Goal: Find specific page/section: Find specific page/section

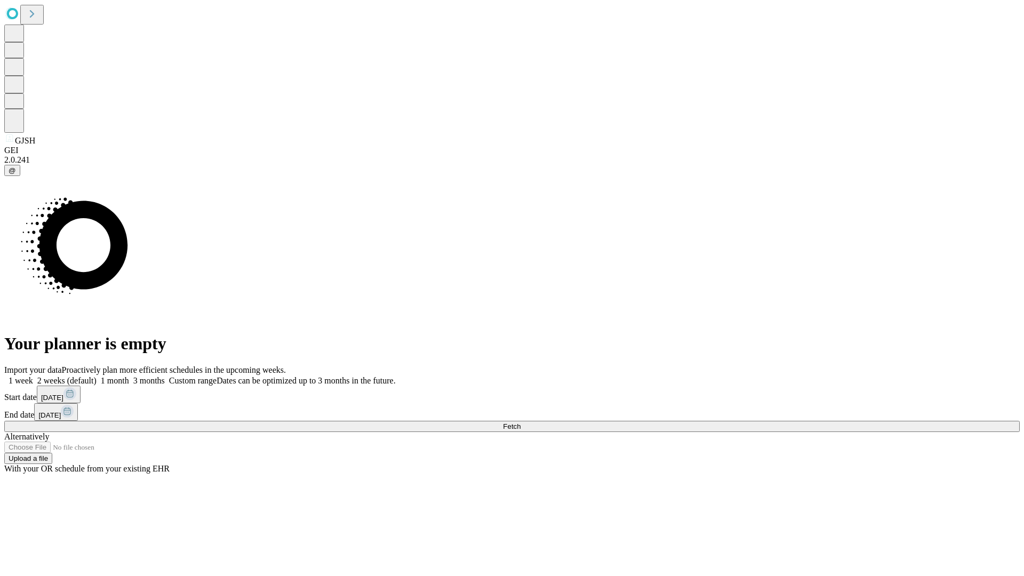
click at [520, 422] on span "Fetch" at bounding box center [512, 426] width 18 height 8
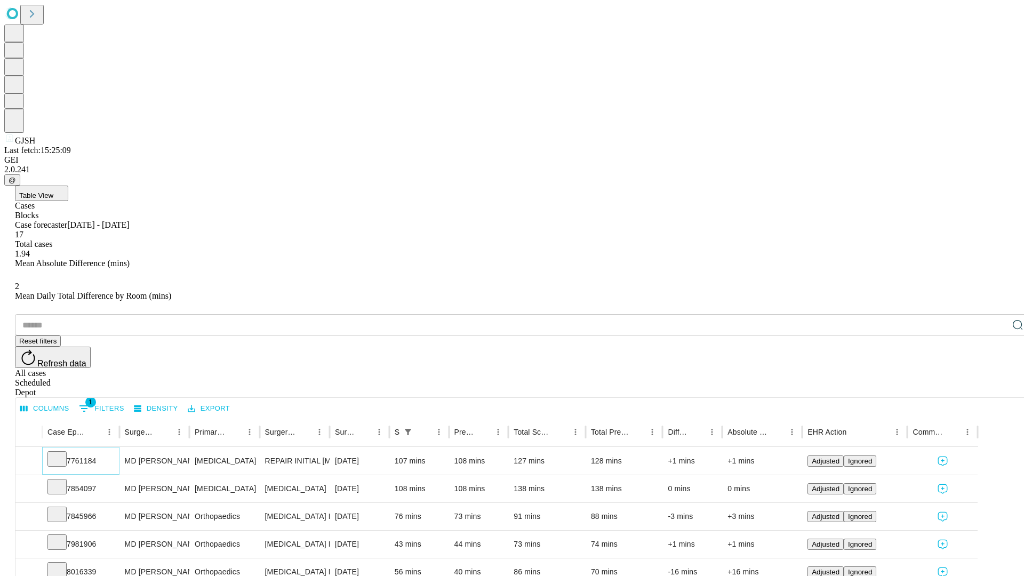
click at [62, 453] on icon at bounding box center [57, 458] width 11 height 11
